Goal: Information Seeking & Learning: Learn about a topic

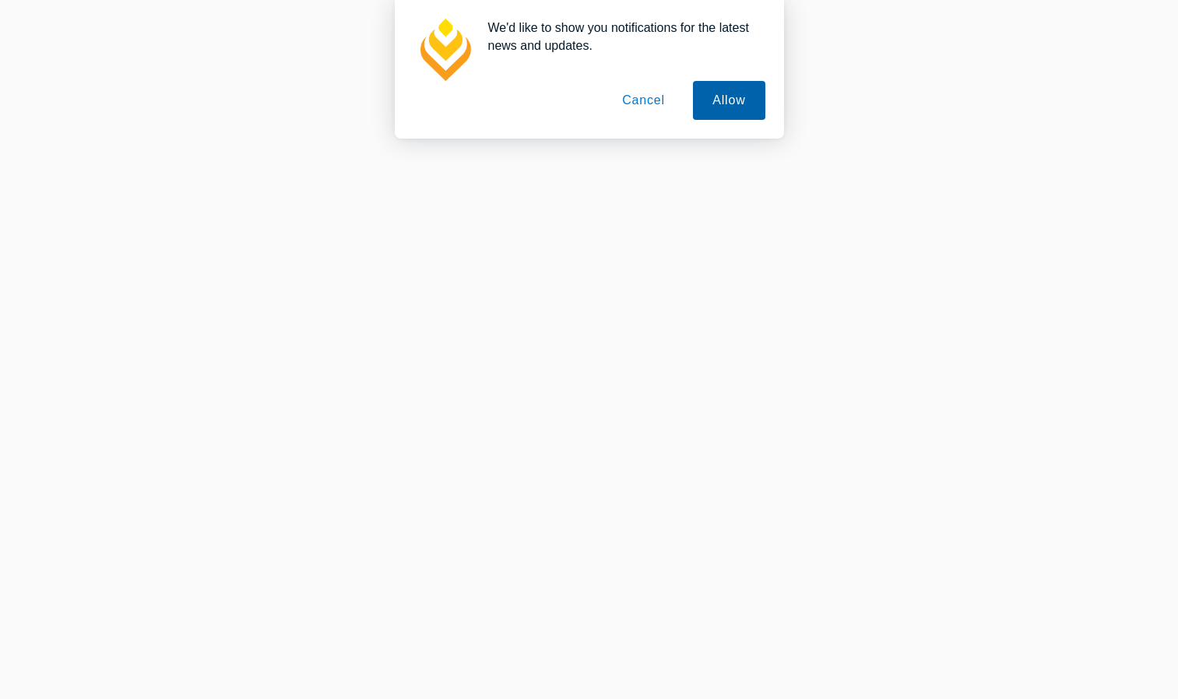
click at [725, 98] on button "Allow" at bounding box center [729, 100] width 72 height 39
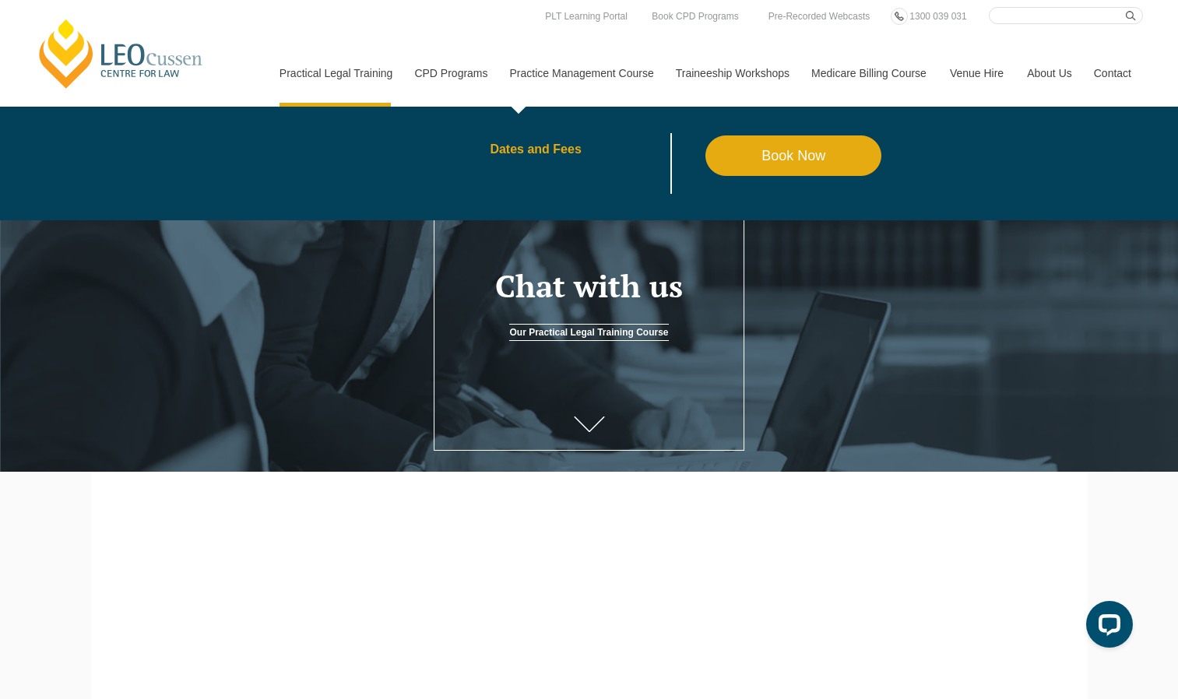
click at [547, 148] on link "Dates and Fees" at bounding box center [598, 149] width 216 height 12
click at [547, 147] on link "Dates and Fees" at bounding box center [598, 149] width 216 height 12
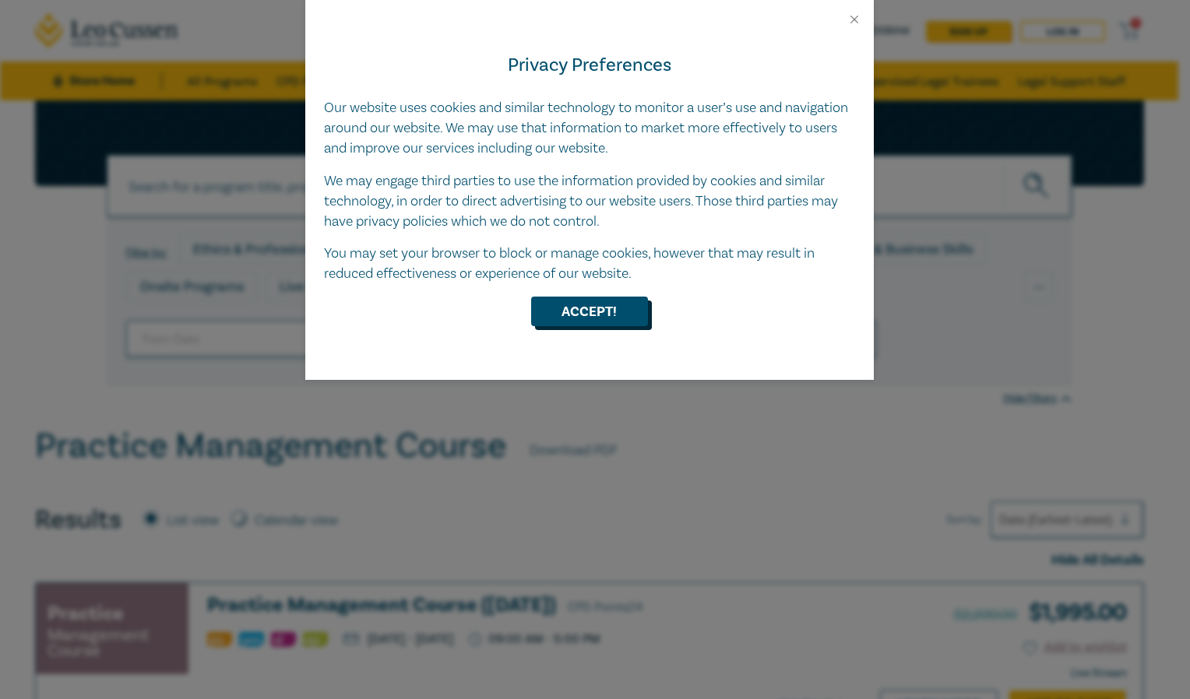
click at [562, 311] on button "Accept!" at bounding box center [589, 312] width 117 height 30
